Goal: Navigation & Orientation: Find specific page/section

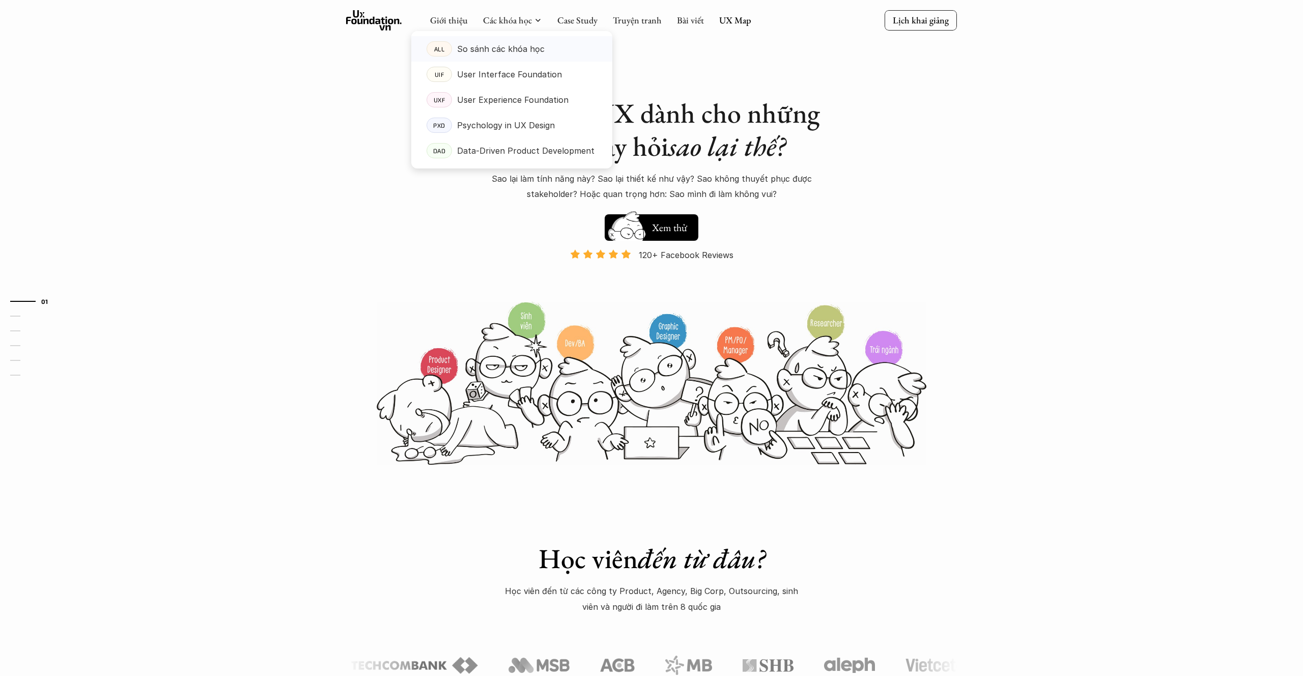
click at [505, 52] on p "So sánh các khóa học" at bounding box center [501, 48] width 88 height 15
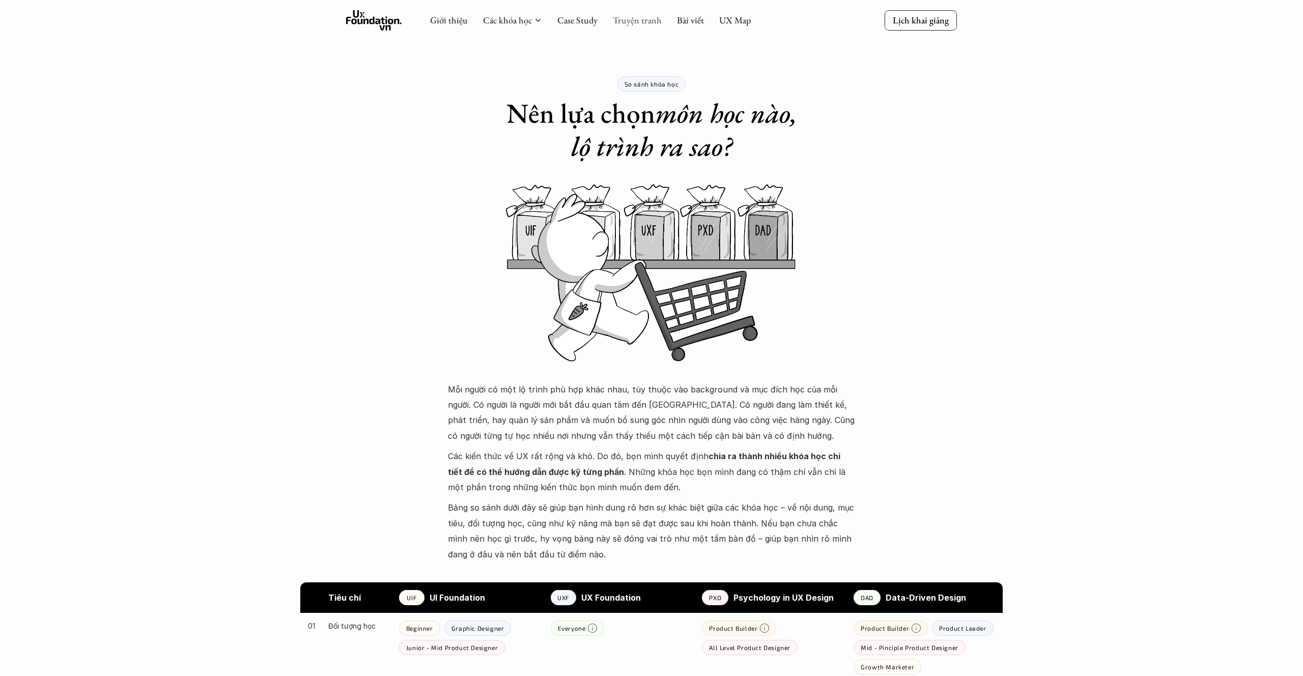
click at [635, 25] on link "Truyện tranh" at bounding box center [637, 20] width 49 height 12
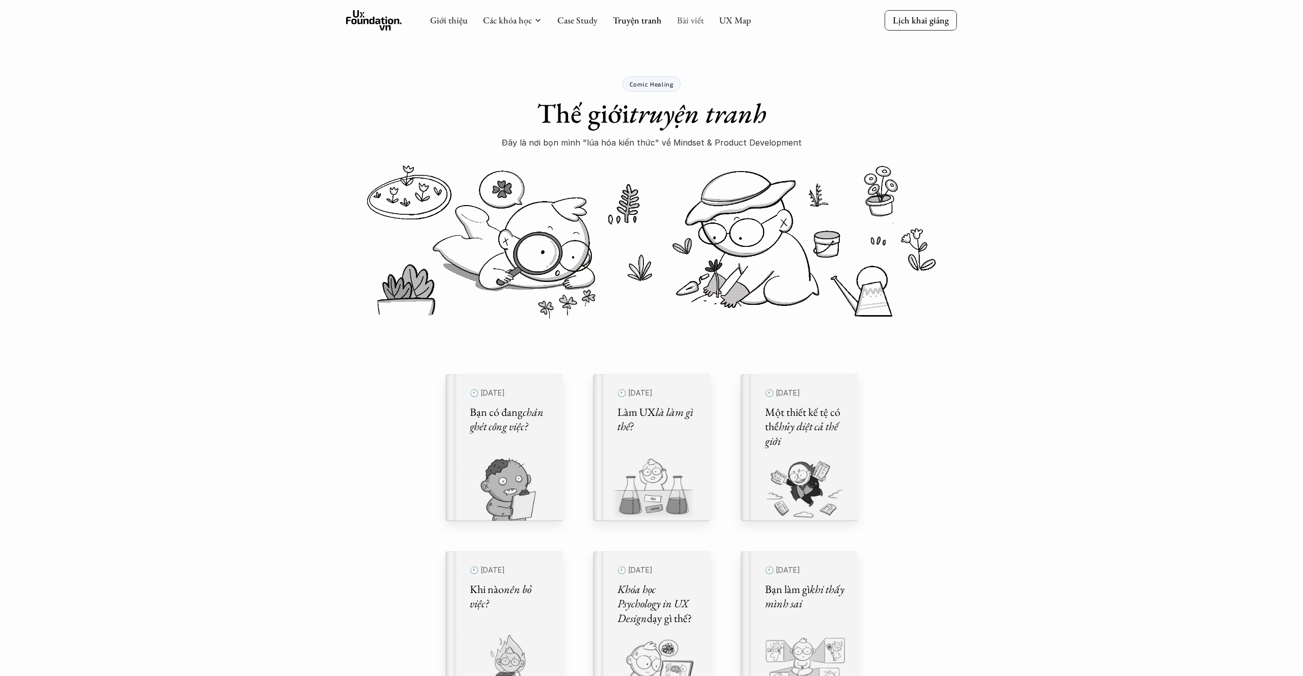
click at [680, 23] on link "Bài viết" at bounding box center [690, 20] width 27 height 12
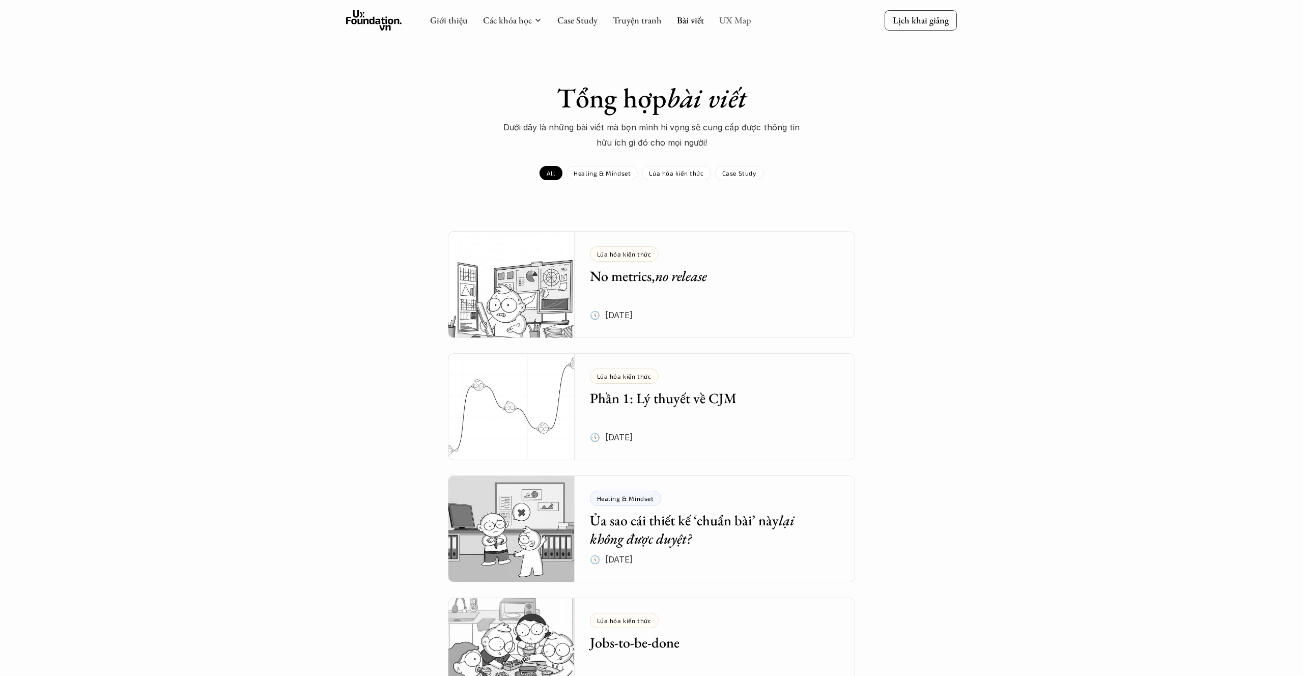
click at [739, 24] on link "UX Map" at bounding box center [735, 20] width 32 height 12
